Goal: Navigation & Orientation: Go to known website

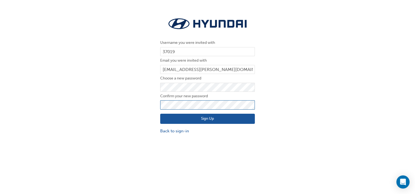
click button "Sign Up" at bounding box center [207, 119] width 95 height 10
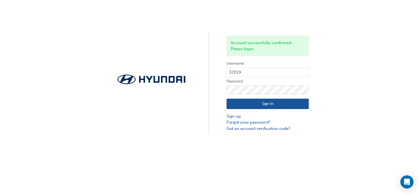
click at [278, 106] on button "Sign In" at bounding box center [268, 104] width 82 height 10
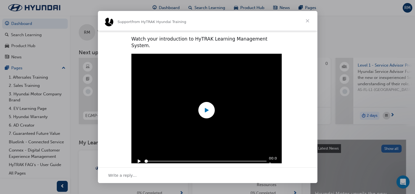
scroll to position [181, 0]
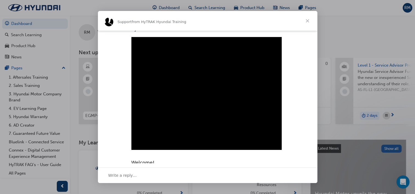
type input "6011733"
click at [306, 20] on span "Close" at bounding box center [308, 21] width 20 height 20
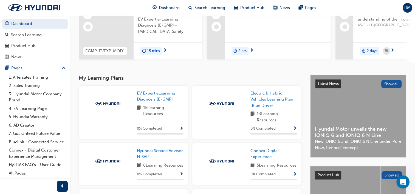
scroll to position [0, 0]
